Goal: Task Accomplishment & Management: Use online tool/utility

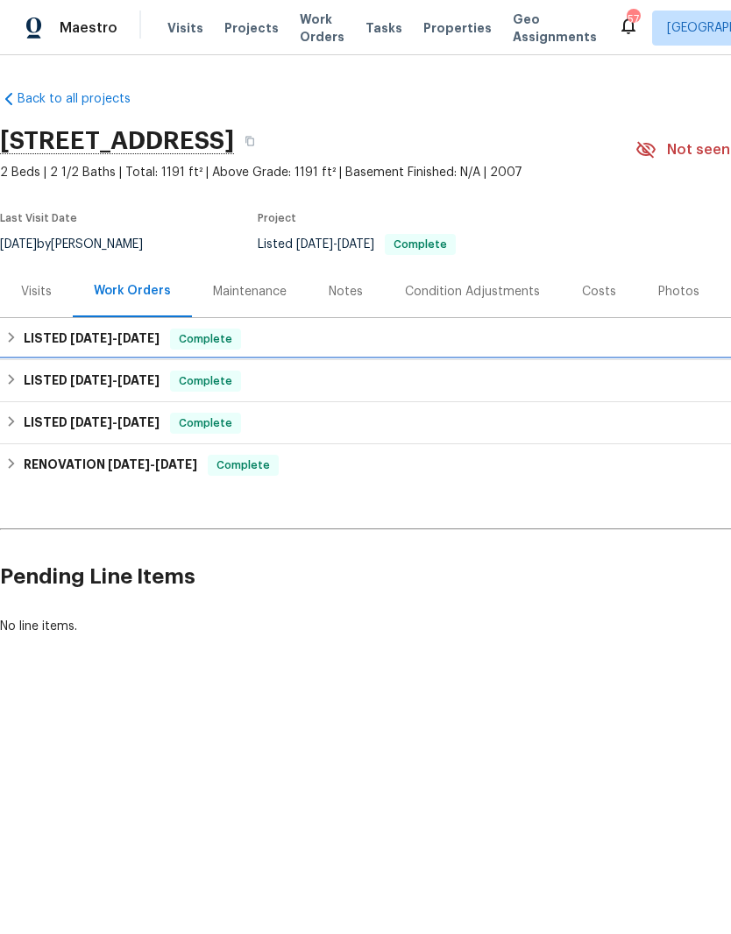
click at [88, 390] on h6 "LISTED [DATE] - [DATE]" at bounding box center [92, 381] width 136 height 21
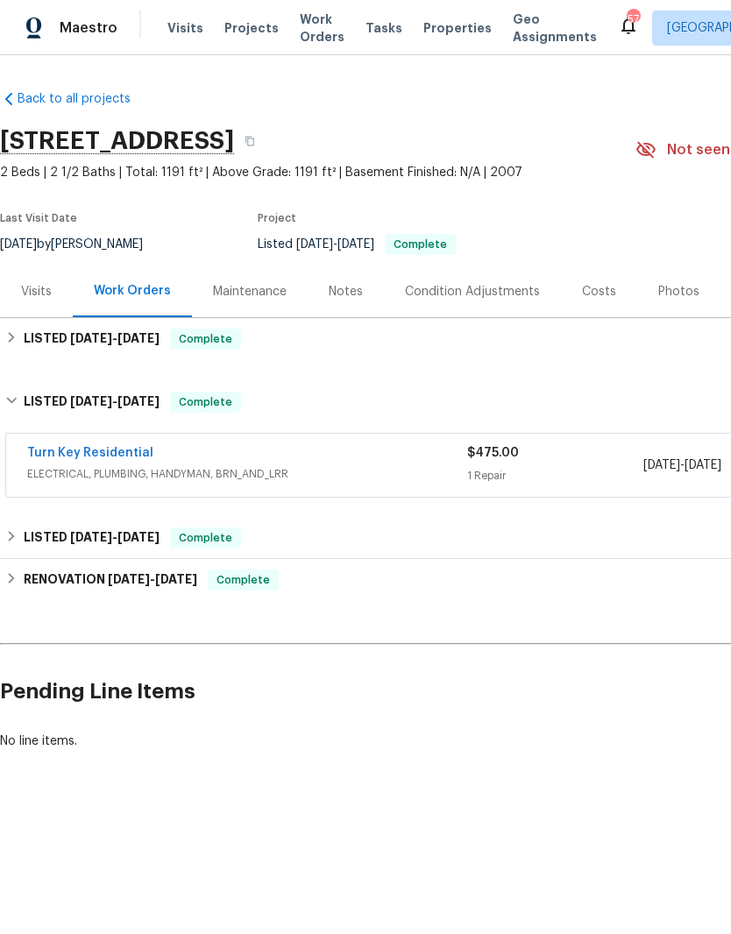
click at [87, 469] on span "ELECTRICAL, PLUMBING, HANDYMAN, BRN_AND_LRR" at bounding box center [247, 474] width 440 height 18
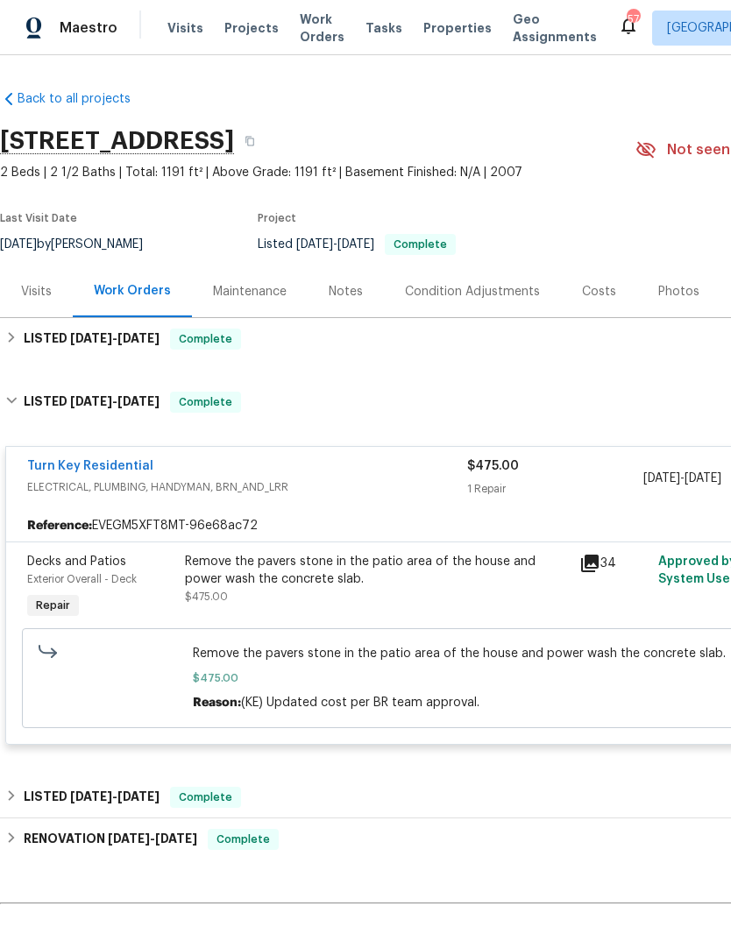
click at [73, 470] on link "Turn Key Residential" at bounding box center [90, 466] width 126 height 12
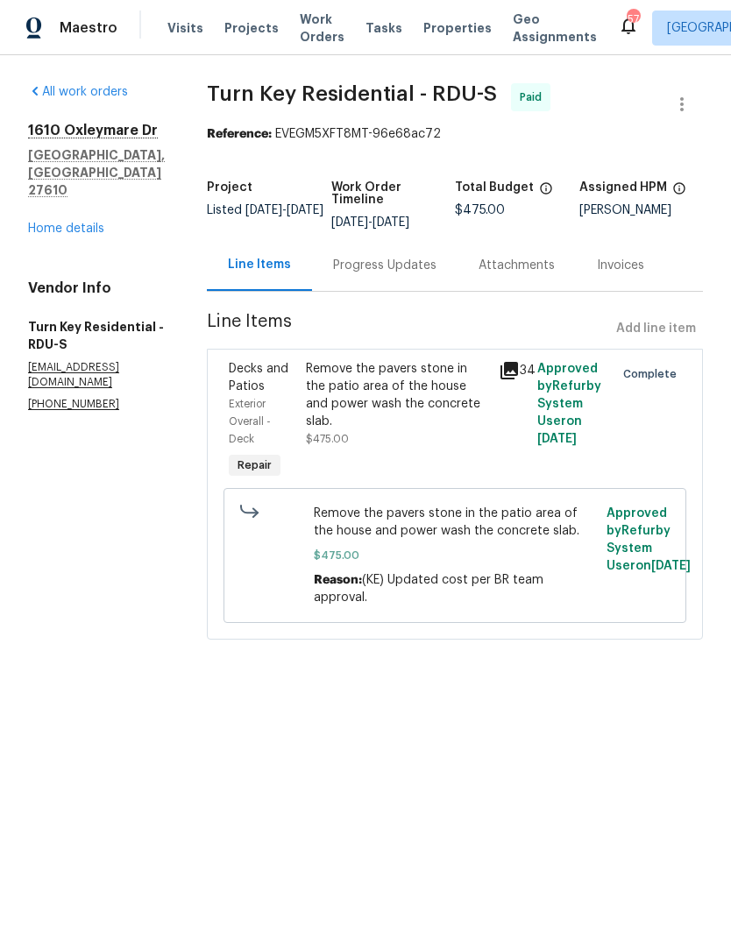
click at [389, 289] on div "Progress Updates" at bounding box center [384, 265] width 145 height 52
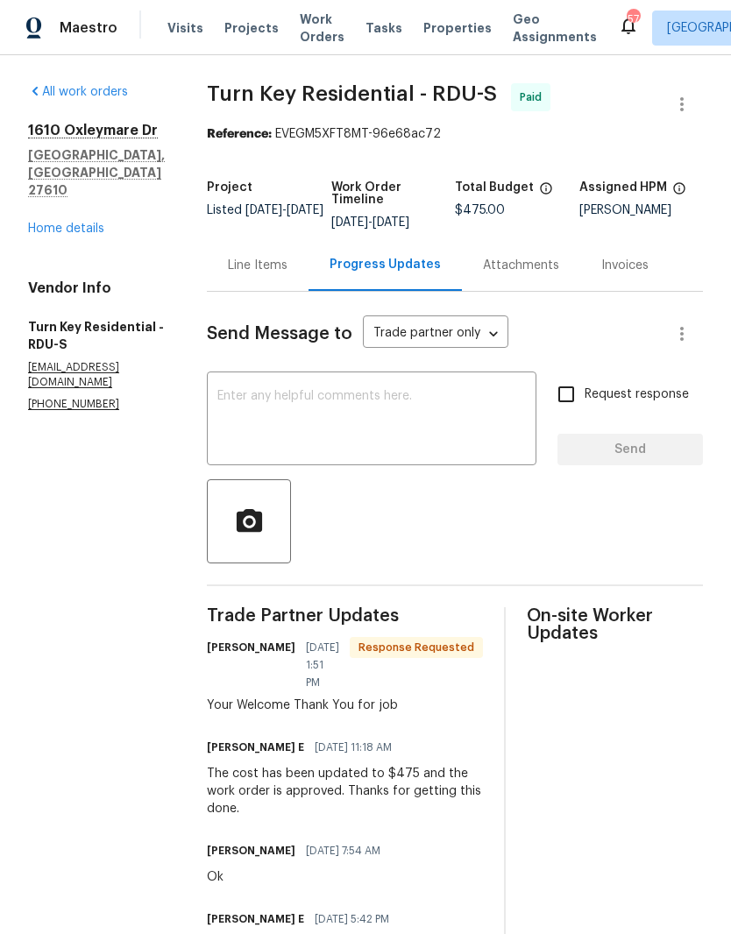
click at [352, 422] on textarea at bounding box center [371, 420] width 308 height 61
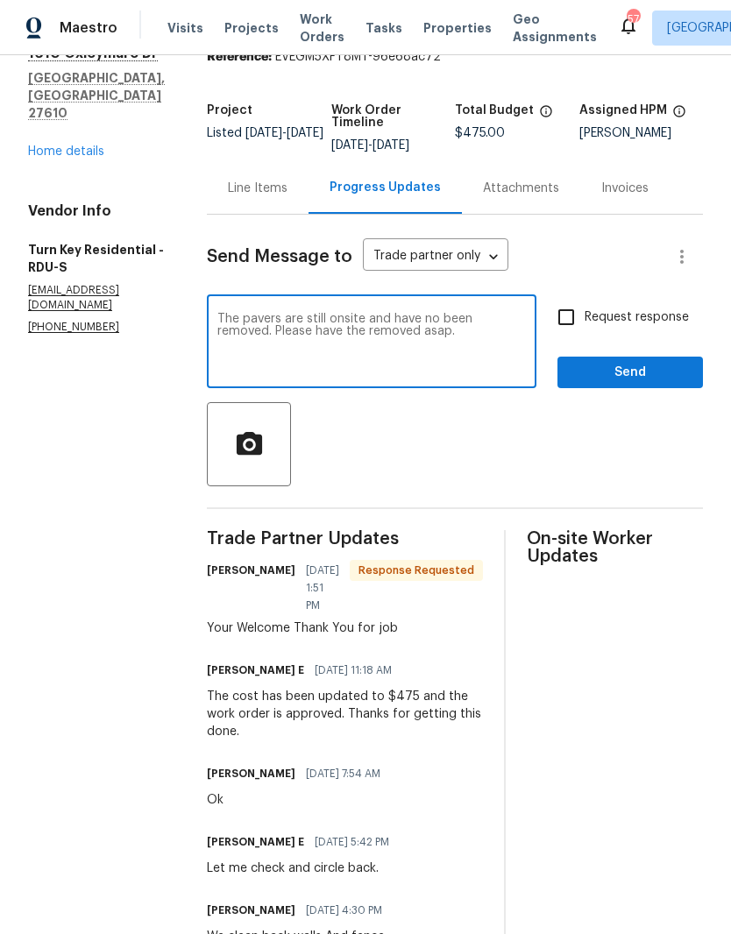
scroll to position [217, 0]
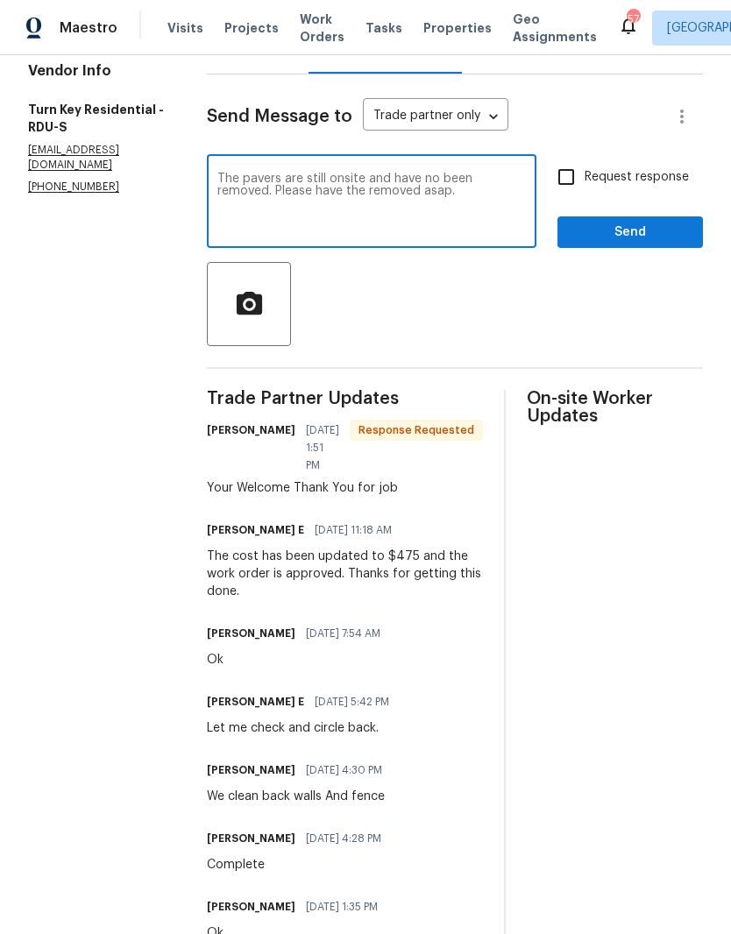
type textarea "The pavers are still onsite and have no been removed. Please have the removed a…"
click at [261, 314] on icon "button" at bounding box center [248, 302] width 25 height 23
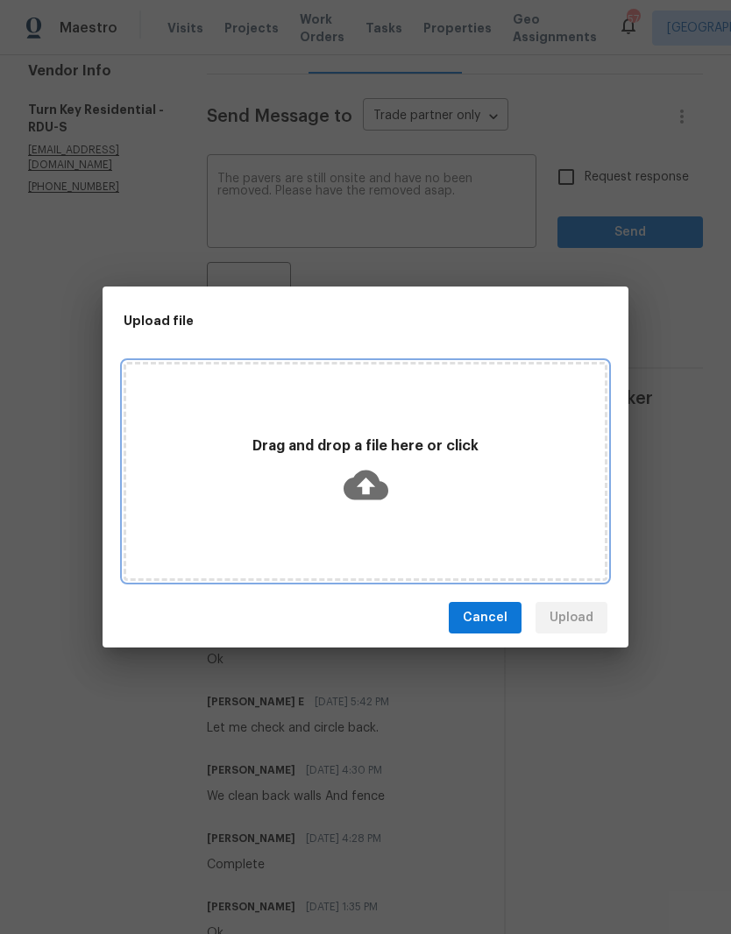
click at [421, 443] on p "Drag and drop a file here or click" at bounding box center [365, 446] width 478 height 18
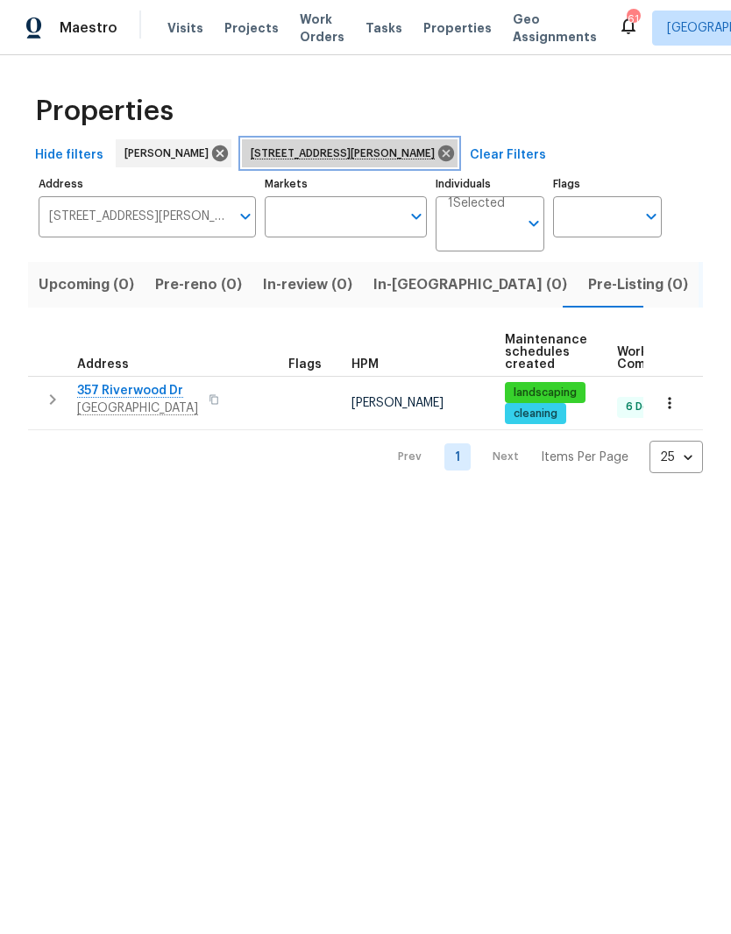
click at [438, 160] on icon at bounding box center [446, 153] width 16 height 16
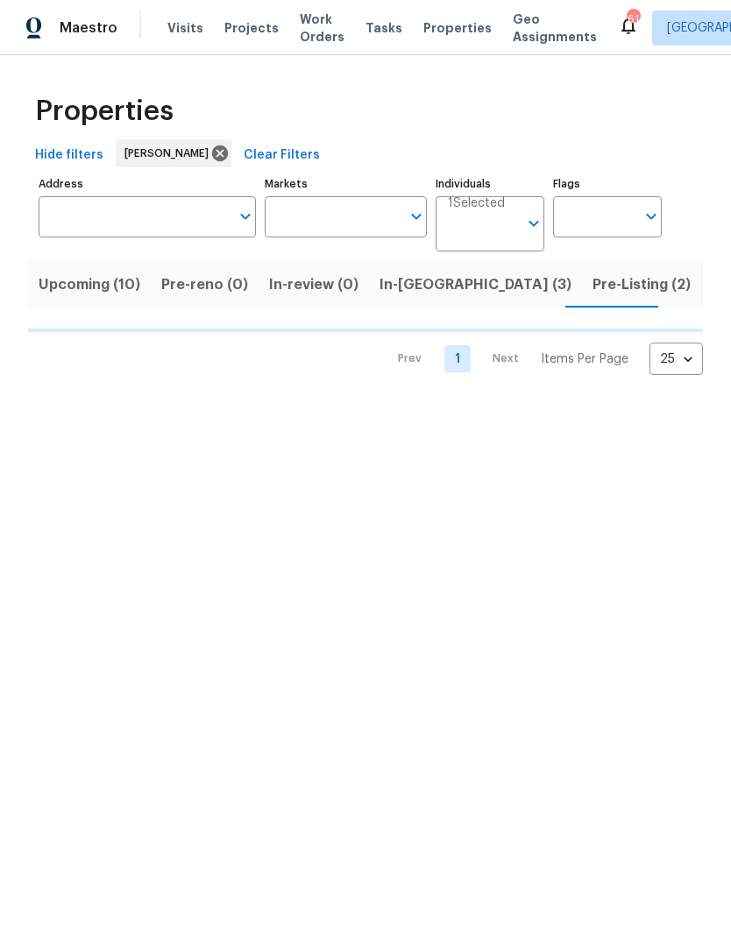
click at [103, 208] on input "Address" at bounding box center [134, 216] width 191 height 41
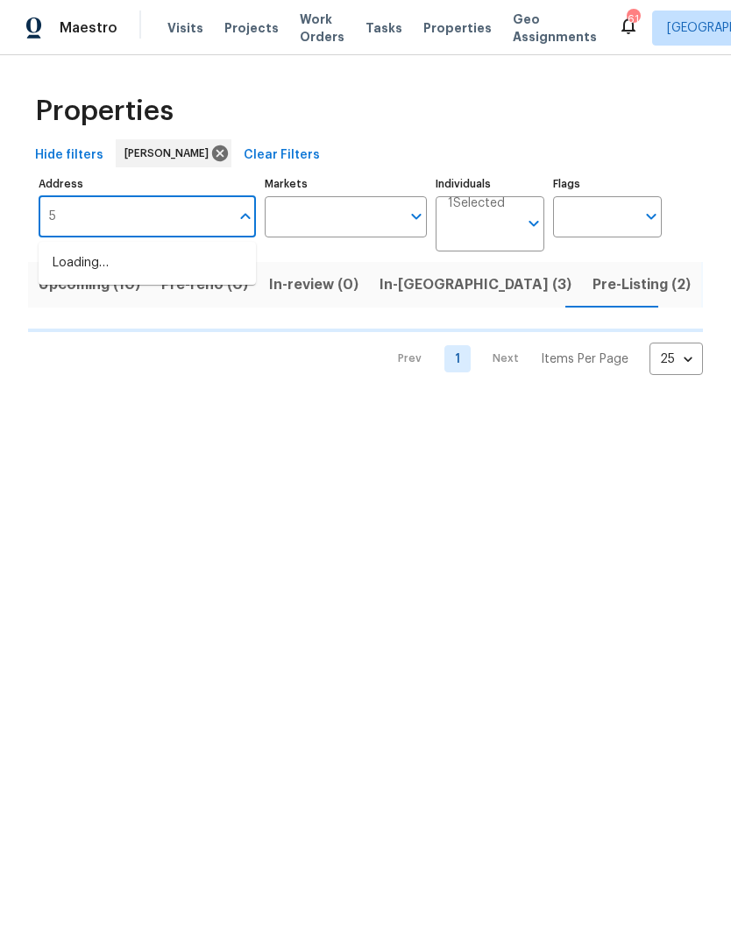
type input "56"
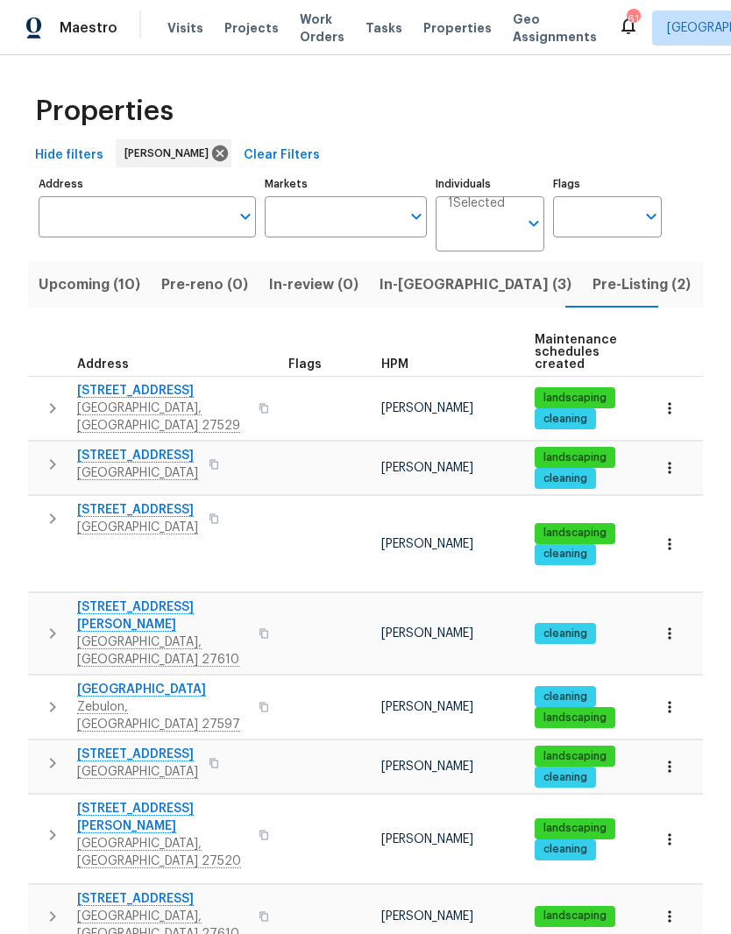
click at [88, 208] on input "Address" at bounding box center [134, 216] width 191 height 41
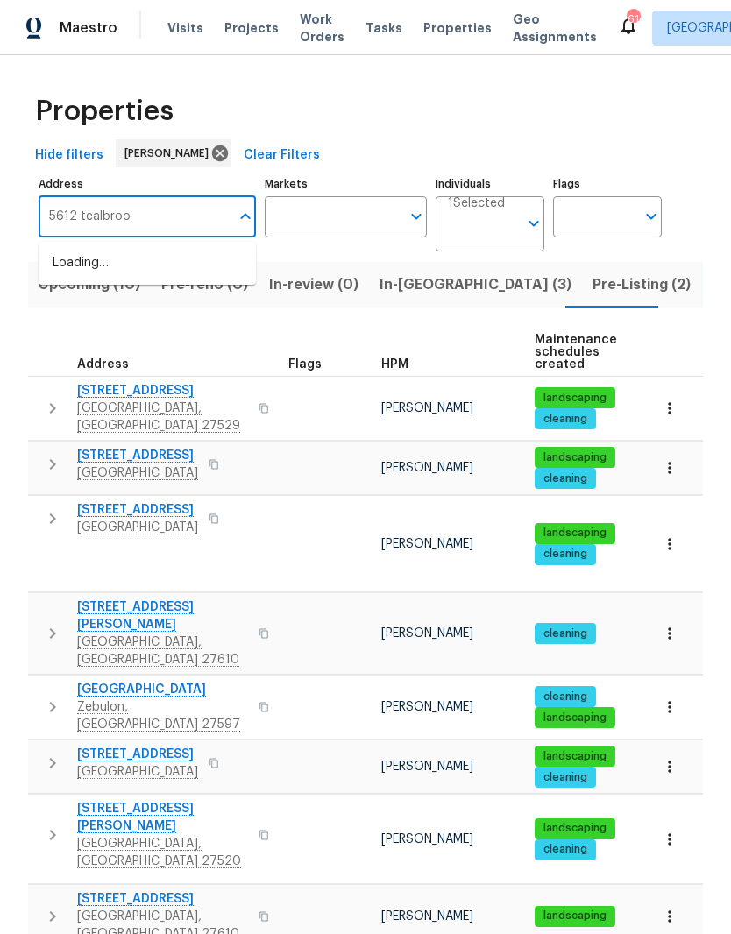
type input "5612 tealbrook"
click at [96, 267] on li "5612 Tealbrook Dr Raleigh NC 27610" at bounding box center [147, 273] width 217 height 48
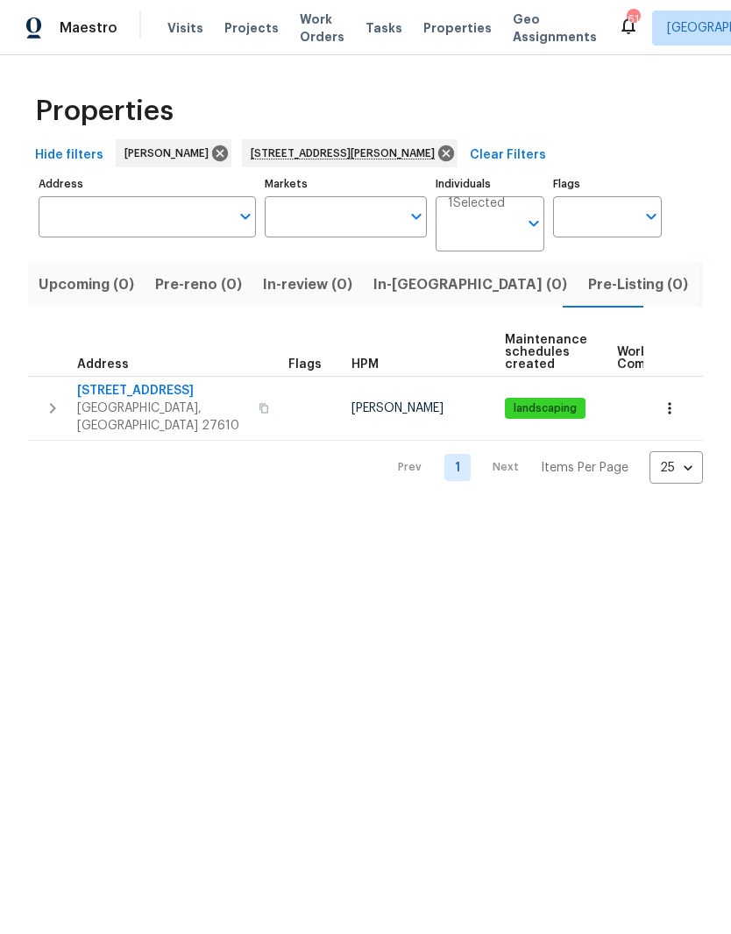
type input "5612 Tealbrook Dr Raleigh NC 27610"
click at [113, 399] on span "5612 Tealbrook Dr" at bounding box center [162, 391] width 171 height 18
click at [671, 406] on icon "button" at bounding box center [670, 409] width 18 height 18
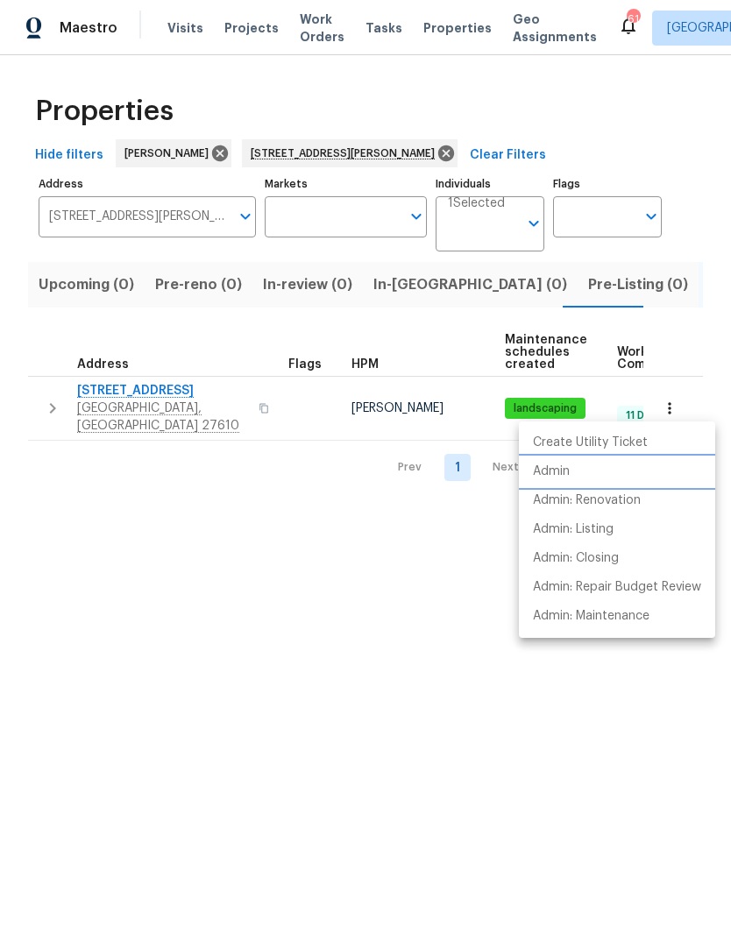
click at [627, 482] on li "Admin" at bounding box center [617, 471] width 196 height 29
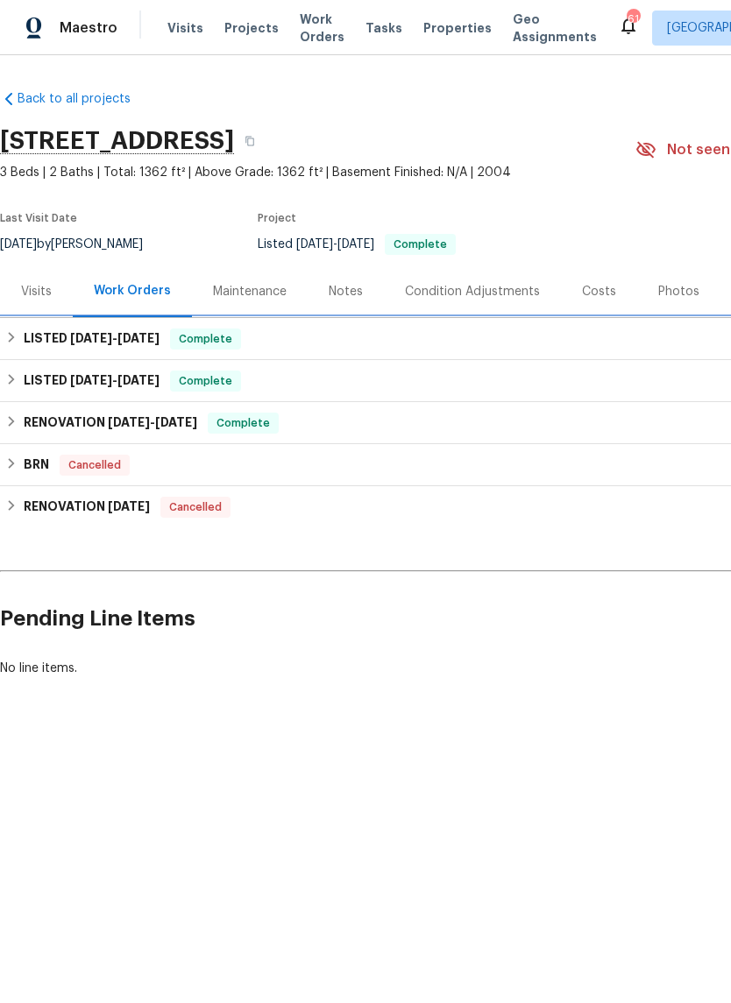
click at [62, 329] on h6 "LISTED [DATE] - [DATE]" at bounding box center [92, 339] width 136 height 21
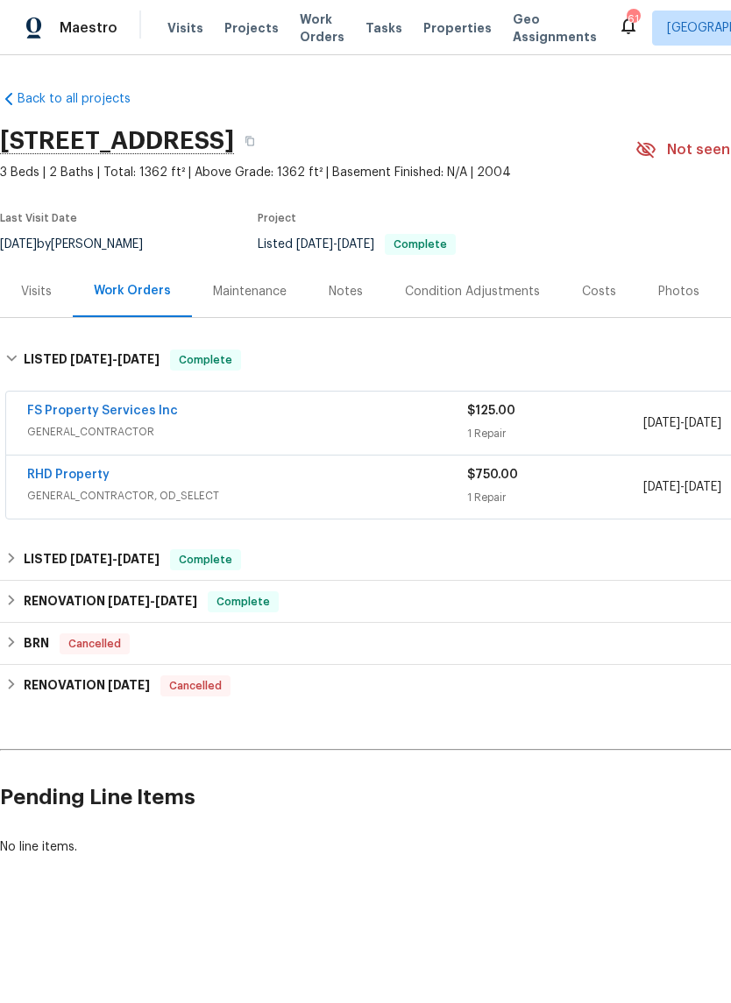
click at [61, 475] on link "RHD Property" at bounding box center [68, 475] width 82 height 12
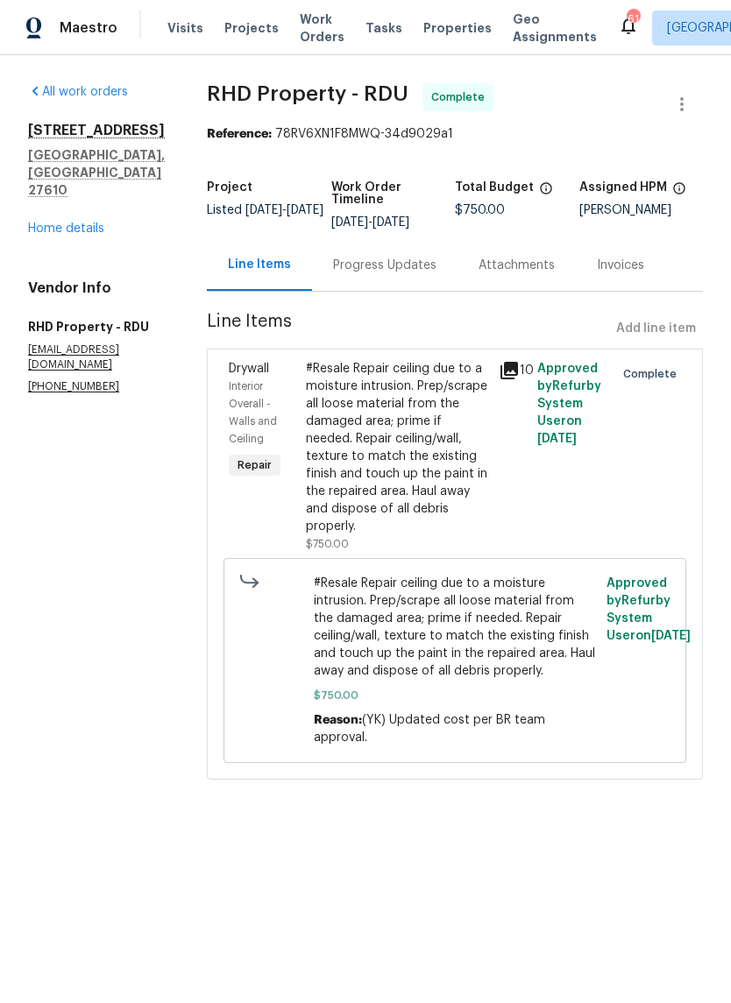
click at [421, 270] on div "Progress Updates" at bounding box center [384, 266] width 103 height 18
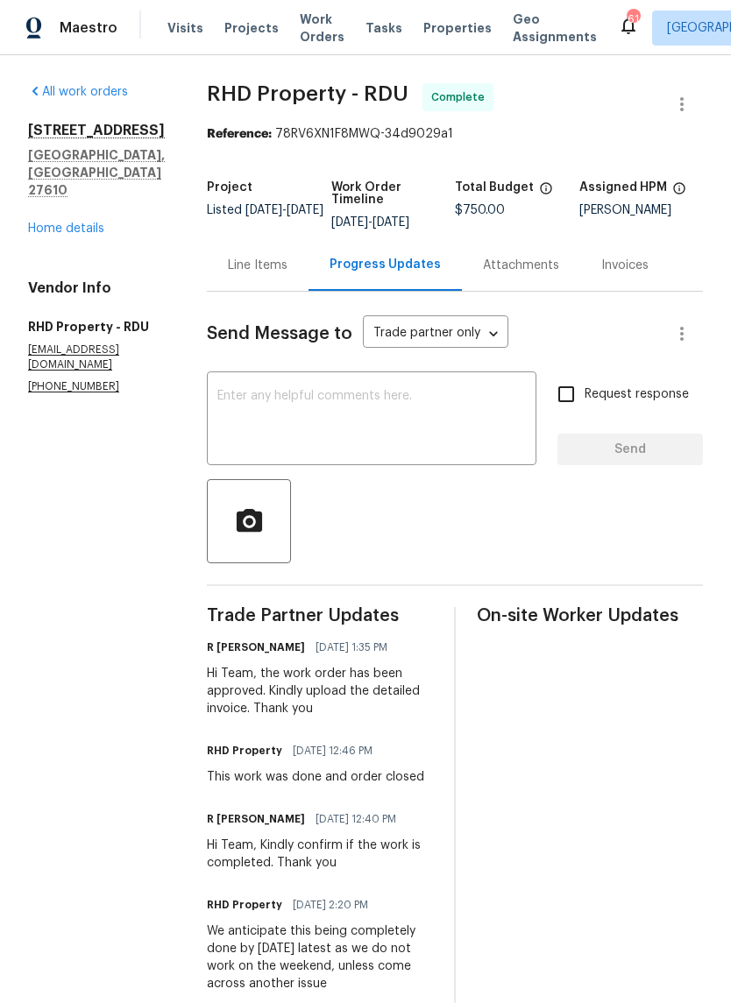
click at [283, 255] on div "Line Items" at bounding box center [258, 265] width 102 height 52
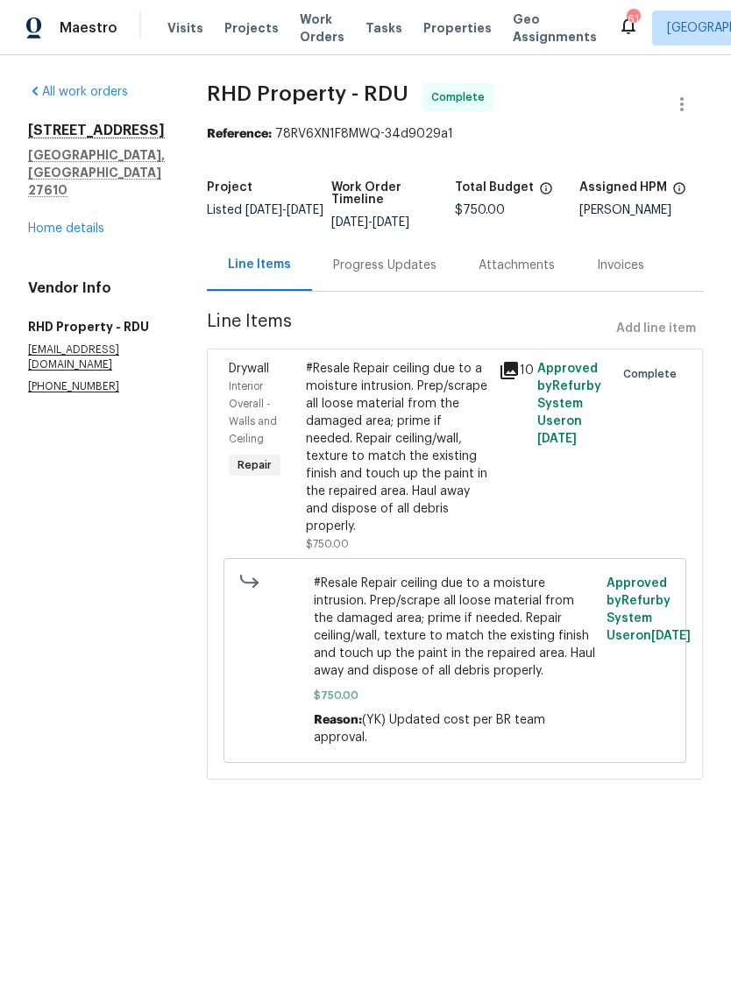
click at [432, 493] on div "#Resale Repair ceiling due to a moisture intrusion. Prep/scrape all loose mater…" at bounding box center [397, 447] width 182 height 175
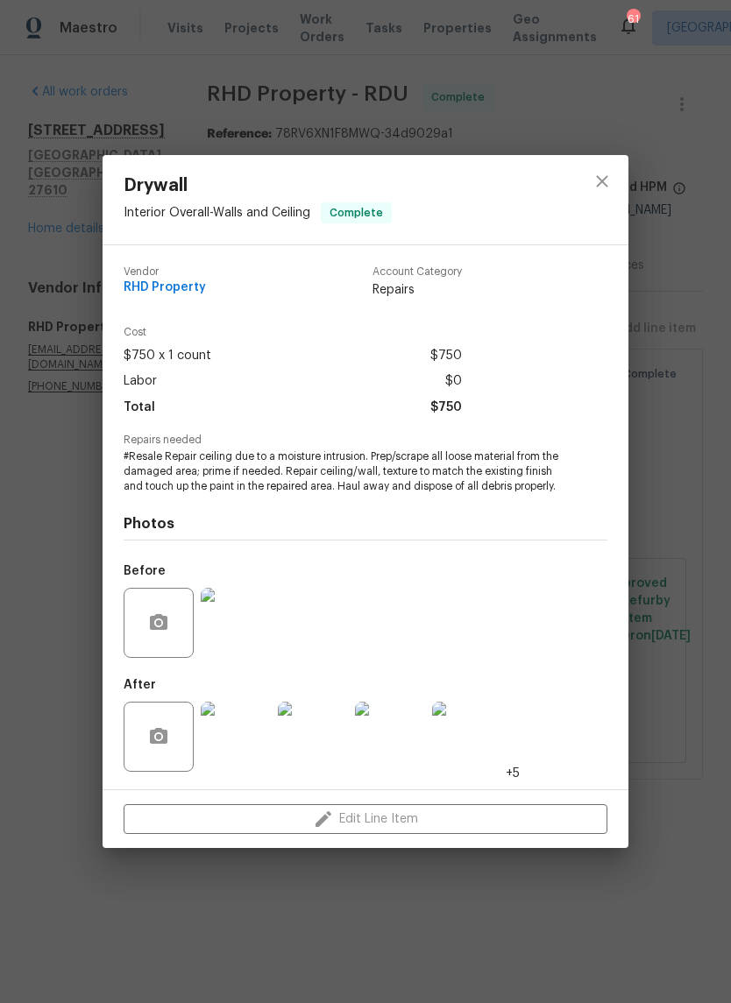
click at [224, 759] on img at bounding box center [236, 737] width 70 height 70
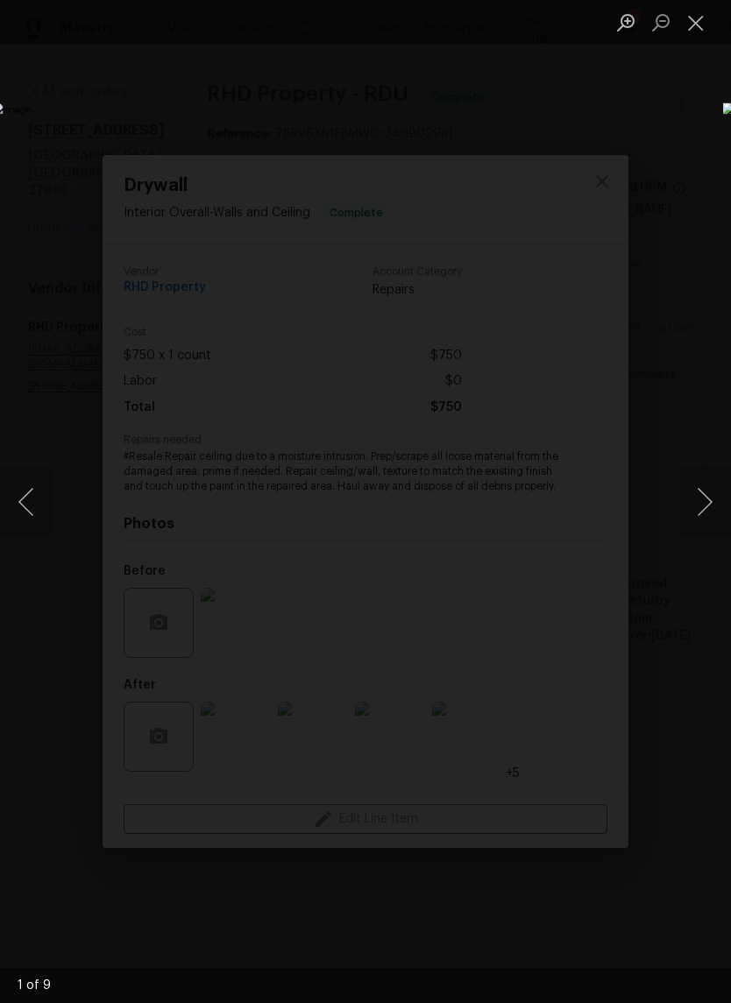
click at [703, 513] on button "Next image" at bounding box center [704, 502] width 53 height 70
click at [708, 507] on button "Next image" at bounding box center [704, 502] width 53 height 70
click at [707, 506] on button "Next image" at bounding box center [704, 502] width 53 height 70
click at [705, 514] on button "Next image" at bounding box center [704, 502] width 53 height 70
click at [710, 513] on button "Next image" at bounding box center [704, 502] width 53 height 70
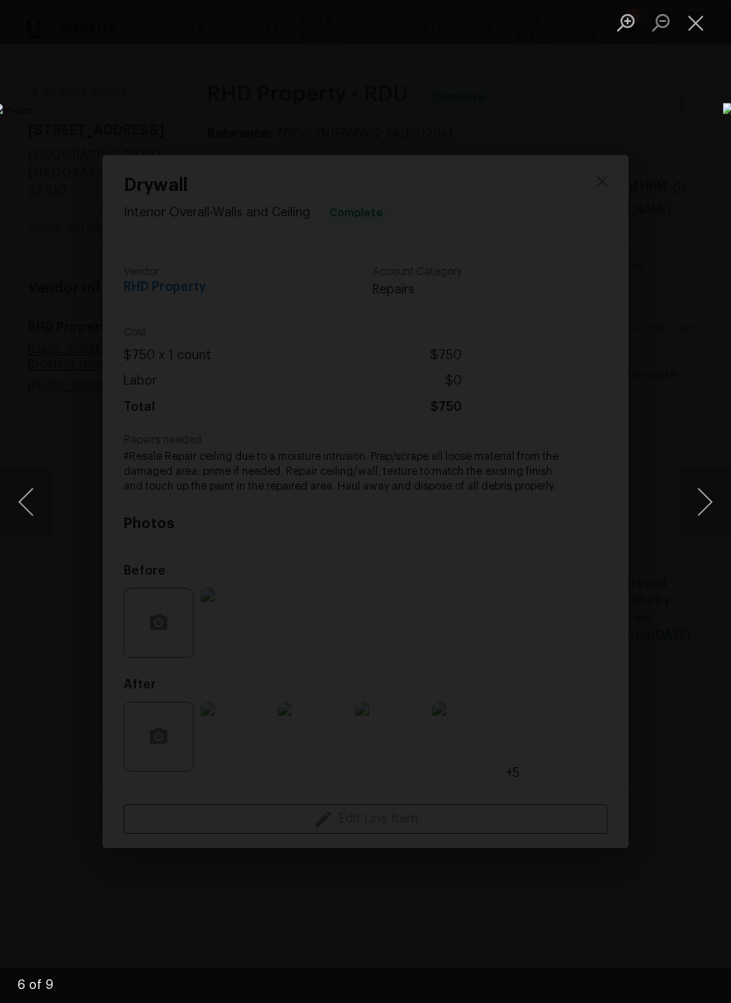
click at [710, 517] on button "Next image" at bounding box center [704, 502] width 53 height 70
click at [700, 517] on button "Next image" at bounding box center [704, 502] width 53 height 70
click at [693, 28] on button "Close lightbox" at bounding box center [695, 22] width 35 height 31
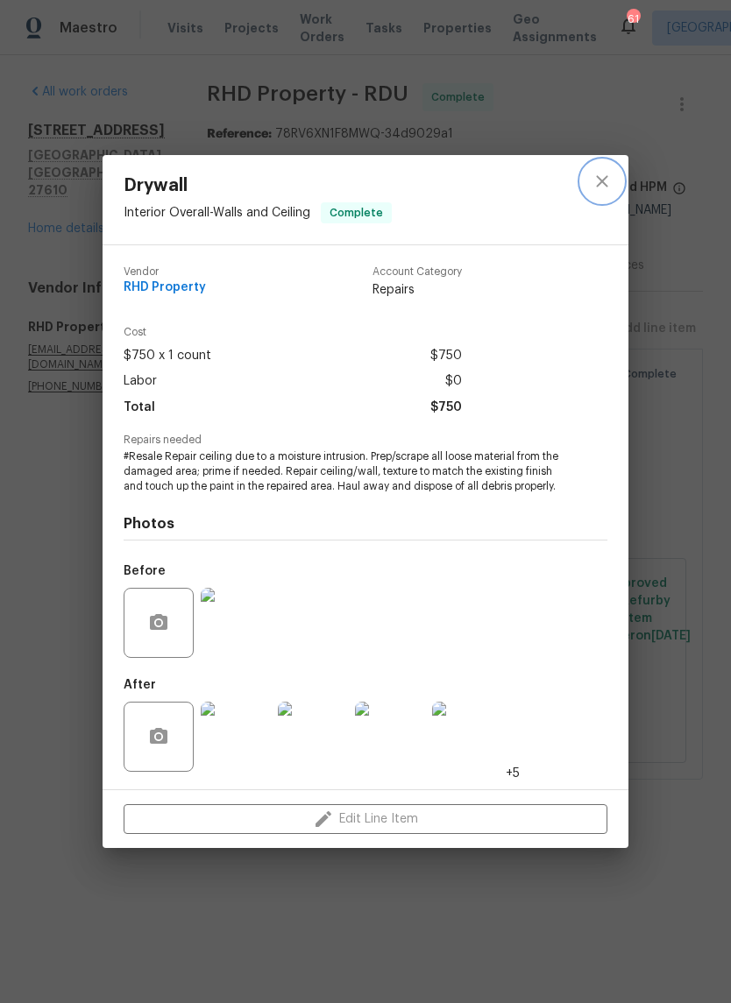
click at [598, 180] on icon "close" at bounding box center [601, 181] width 21 height 21
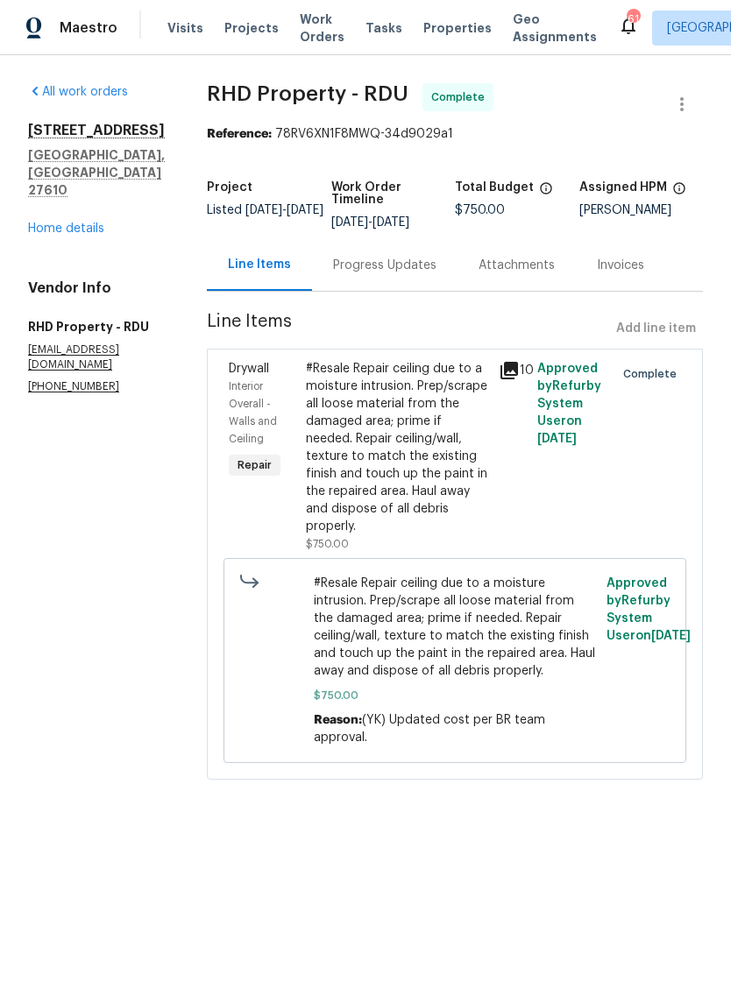
click at [396, 260] on div "Progress Updates" at bounding box center [384, 266] width 103 height 18
